Goal: Task Accomplishment & Management: Use online tool/utility

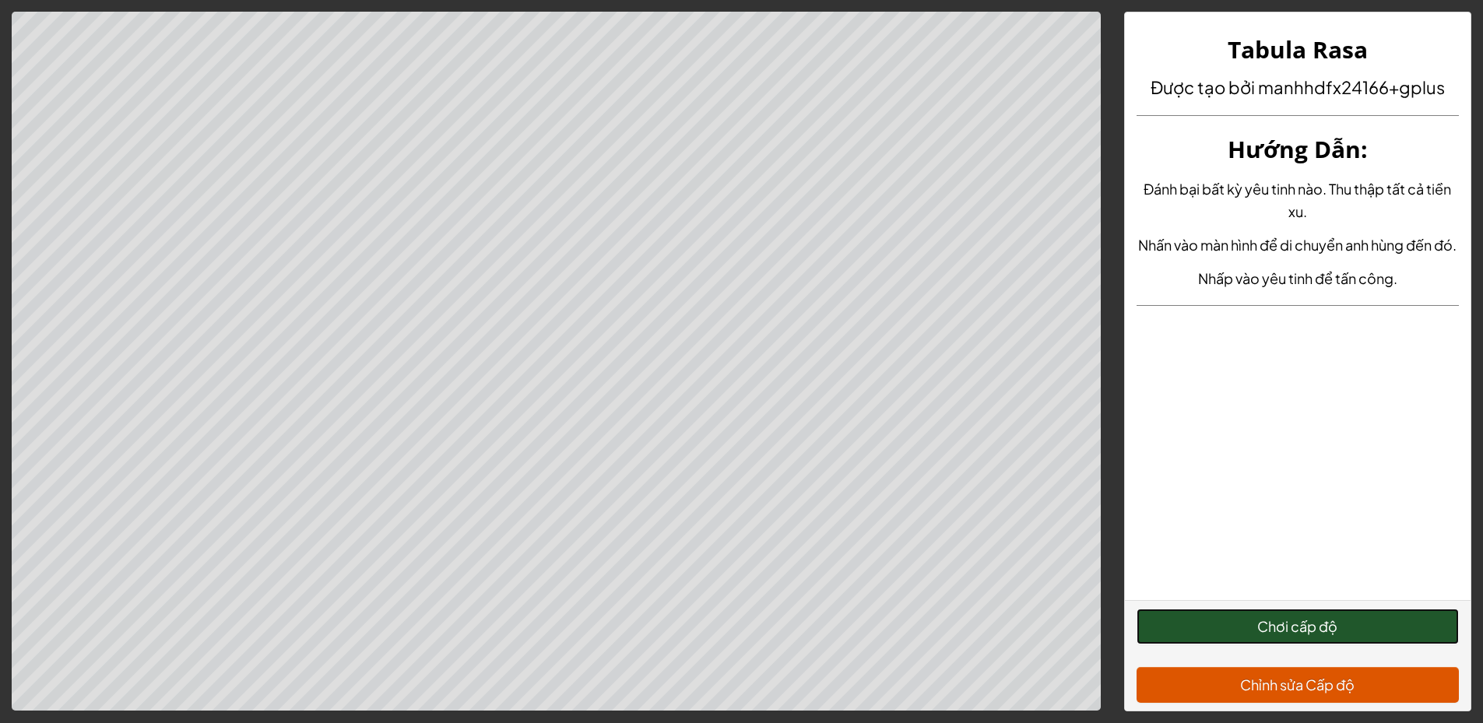
click at [1366, 628] on button "Chơi cấp độ" at bounding box center [1298, 627] width 322 height 36
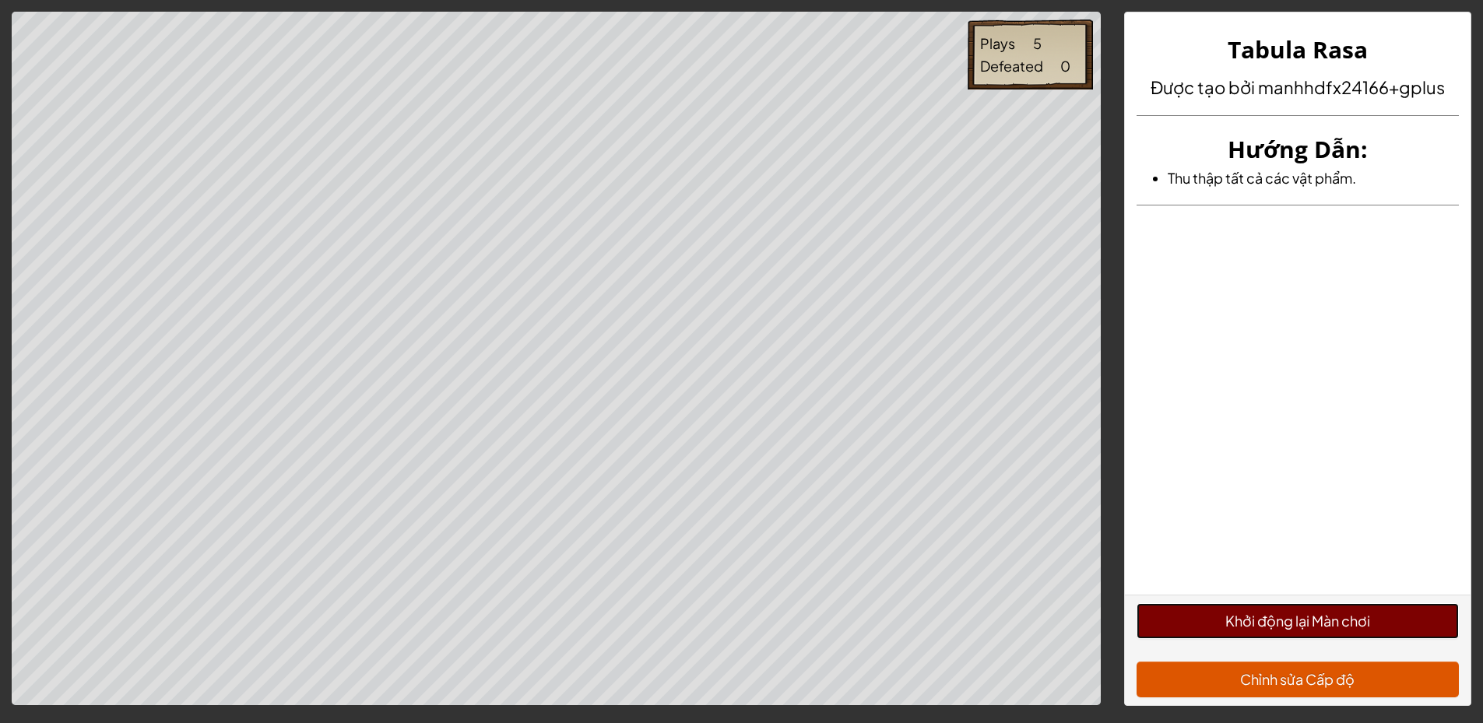
click at [1320, 617] on button "Khởi động lại Màn chơi" at bounding box center [1298, 621] width 322 height 36
click at [1251, 626] on button "Khởi động lại Màn chơi" at bounding box center [1298, 621] width 322 height 36
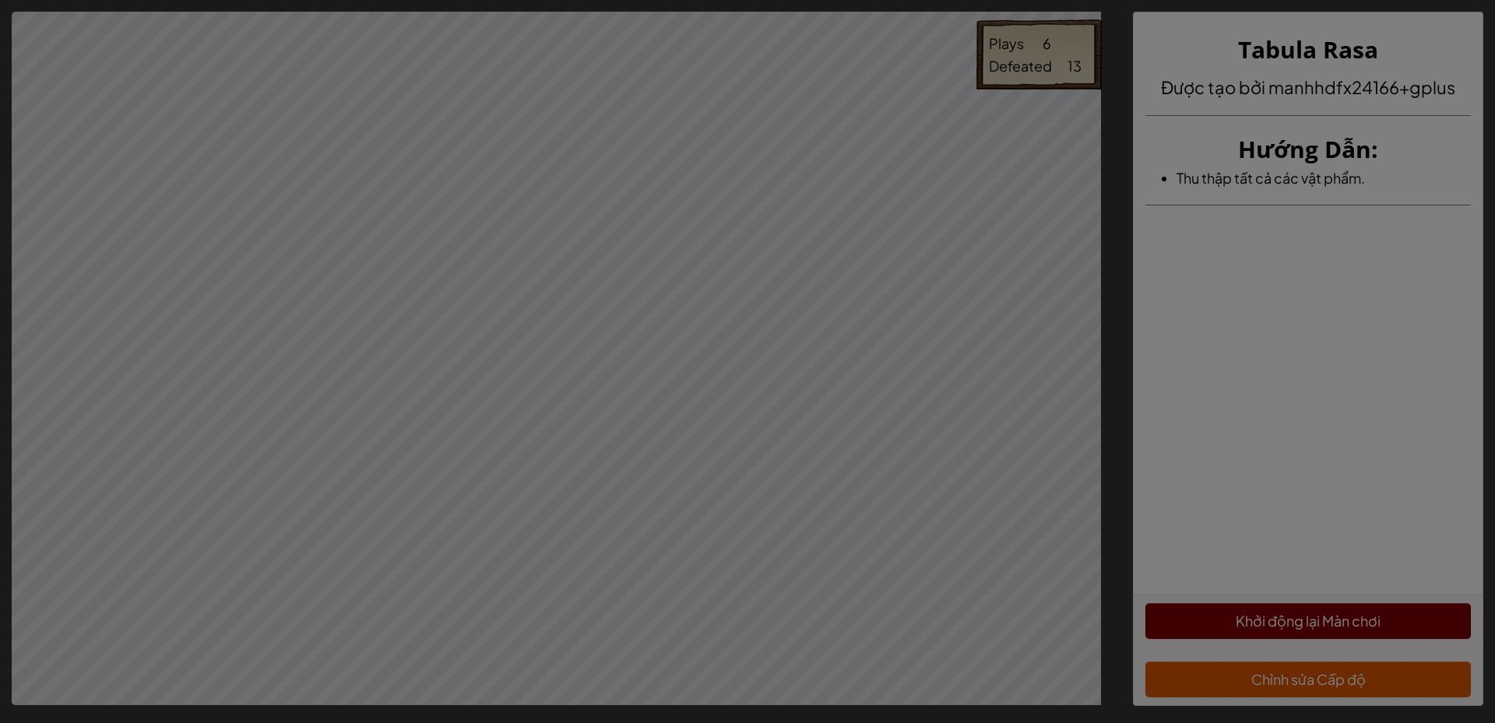
click at [242, 140] on body "Plays 6 Defeated 13 Tabula Rasa Được tạo bởi manhhdfx24166+gplus Hướng Dẫn : Th…" at bounding box center [747, 410] width 1495 height 821
